Goal: Transaction & Acquisition: Purchase product/service

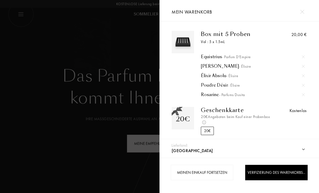
select select "DE"
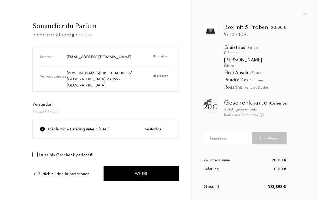
click at [163, 184] on div at bounding box center [105, 195] width 146 height 22
click at [159, 166] on div "Weiter" at bounding box center [141, 174] width 76 height 16
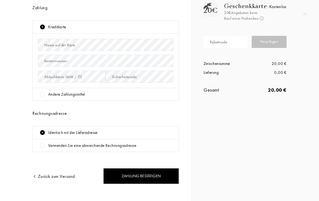
scroll to position [96, 0]
click at [151, 173] on div "Zahlung bestätigen" at bounding box center [141, 177] width 76 height 16
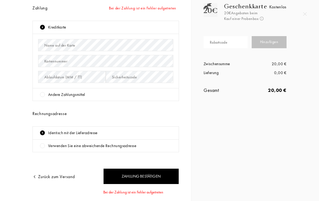
click at [154, 169] on div "Zahlung bestätigen" at bounding box center [141, 177] width 76 height 16
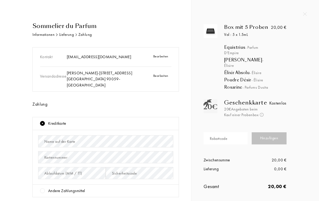
scroll to position [0, 0]
